Goal: Task Accomplishment & Management: Use online tool/utility

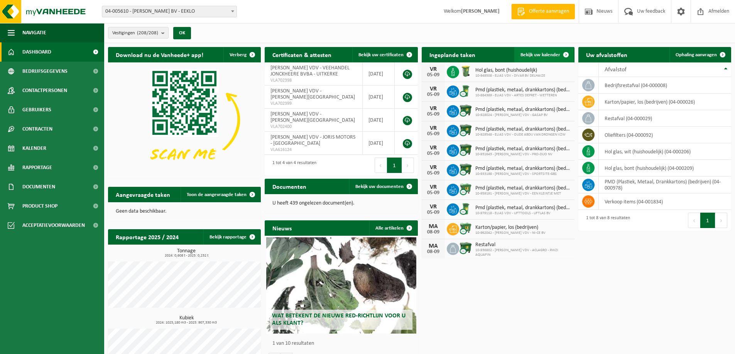
click at [547, 56] on span "Bekijk uw kalender" at bounding box center [540, 54] width 40 height 5
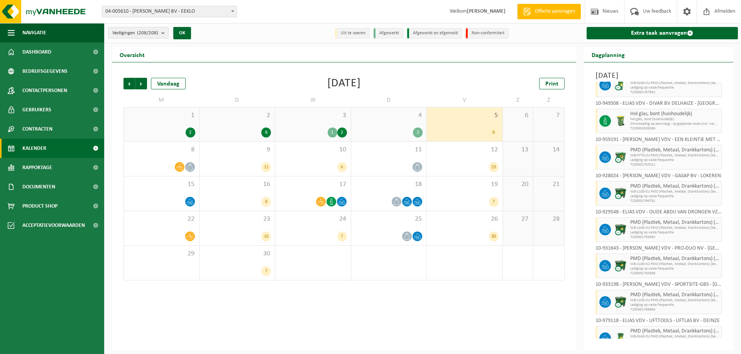
scroll to position [34, 0]
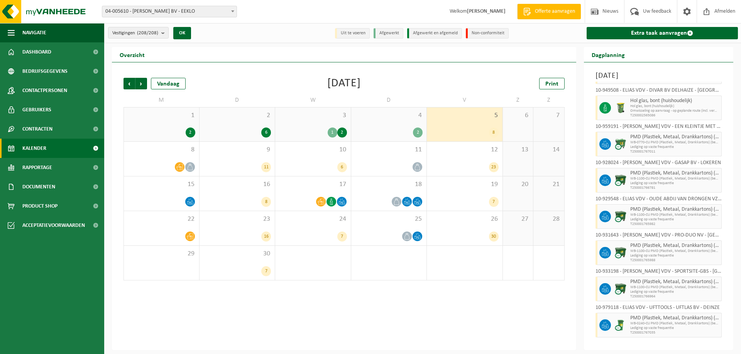
click at [231, 14] on span at bounding box center [233, 11] width 8 height 10
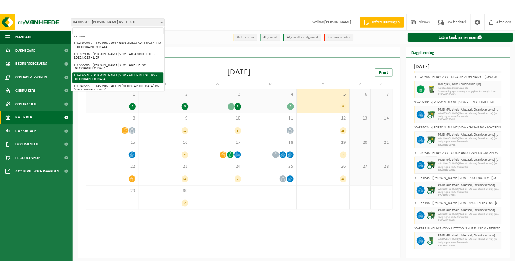
scroll to position [324, 0]
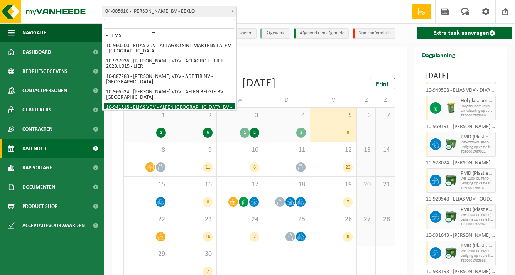
select select "139339"
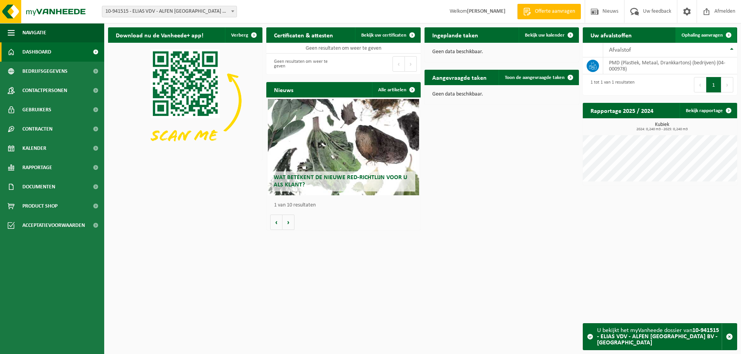
click at [515, 37] on span "Ophaling aanvragen" at bounding box center [701, 35] width 41 height 5
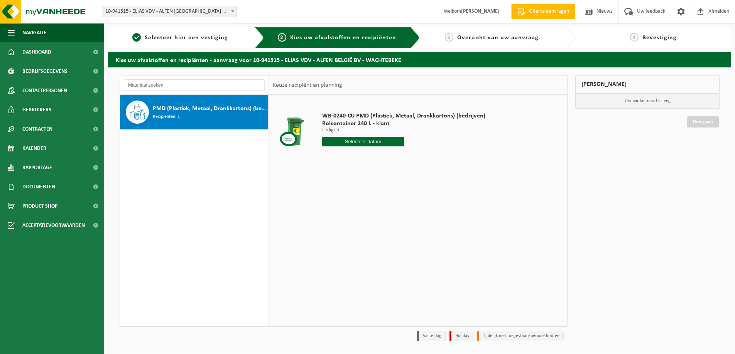
click at [385, 141] on input "text" at bounding box center [363, 142] width 82 height 10
click at [344, 199] on div "9" at bounding box center [342, 198] width 13 height 12
type input "Van 2025-09-09"
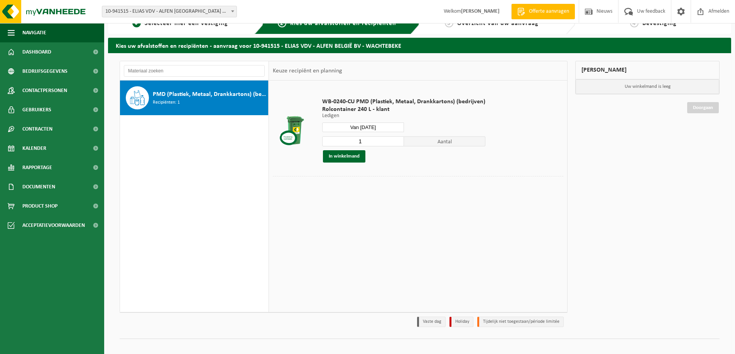
scroll to position [22, 0]
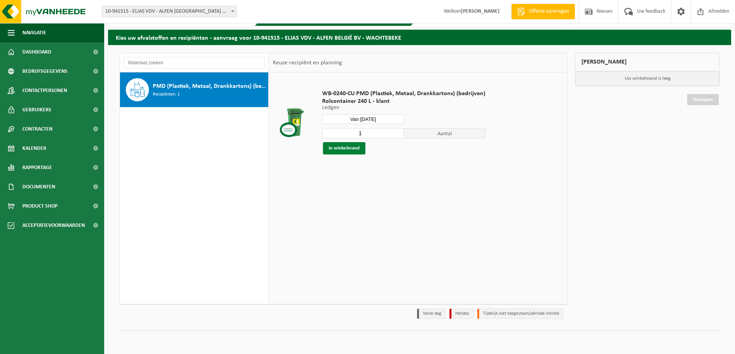
click at [351, 149] on button "In winkelmand" at bounding box center [344, 148] width 42 height 12
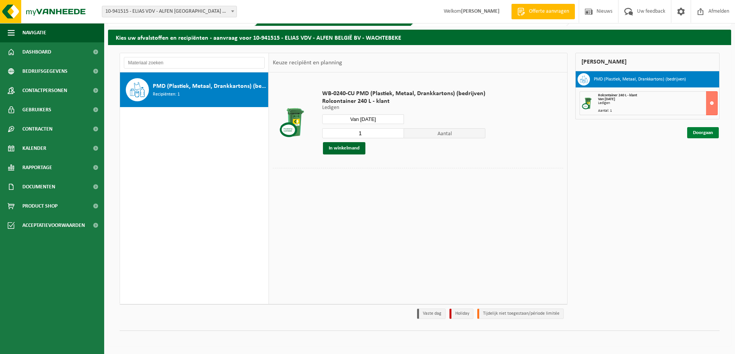
click at [710, 131] on link "Doorgaan" at bounding box center [703, 132] width 32 height 11
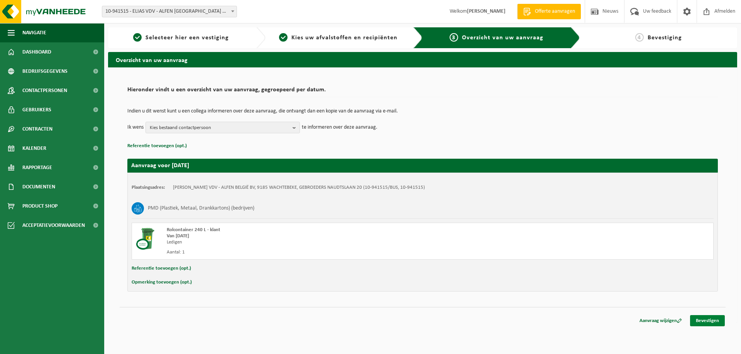
click at [707, 320] on link "Bevestigen" at bounding box center [707, 321] width 35 height 11
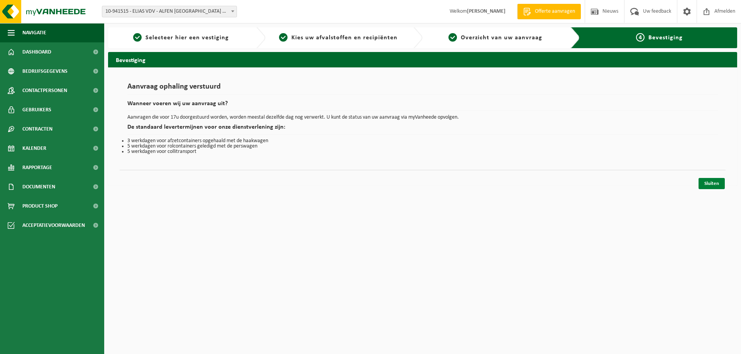
click at [707, 186] on link "Sluiten" at bounding box center [711, 183] width 26 height 11
